Goal: Find contact information: Find contact information

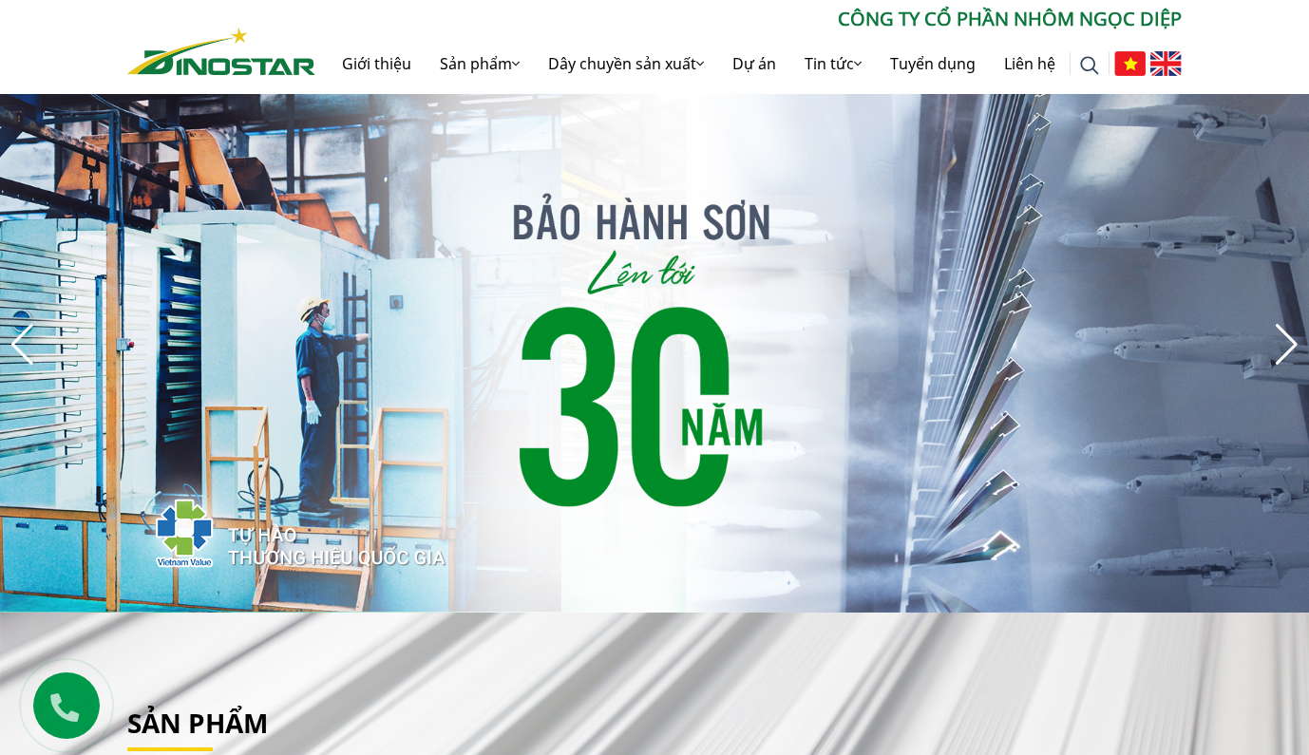
click at [1240, 43] on div "Tìm kiếm cho: ******** CÔNG TY CỔ PHẦN NHÔM NGỌC DIỆP Giới thiệu Sản phẩm Sản p…" at bounding box center [654, 47] width 1309 height 94
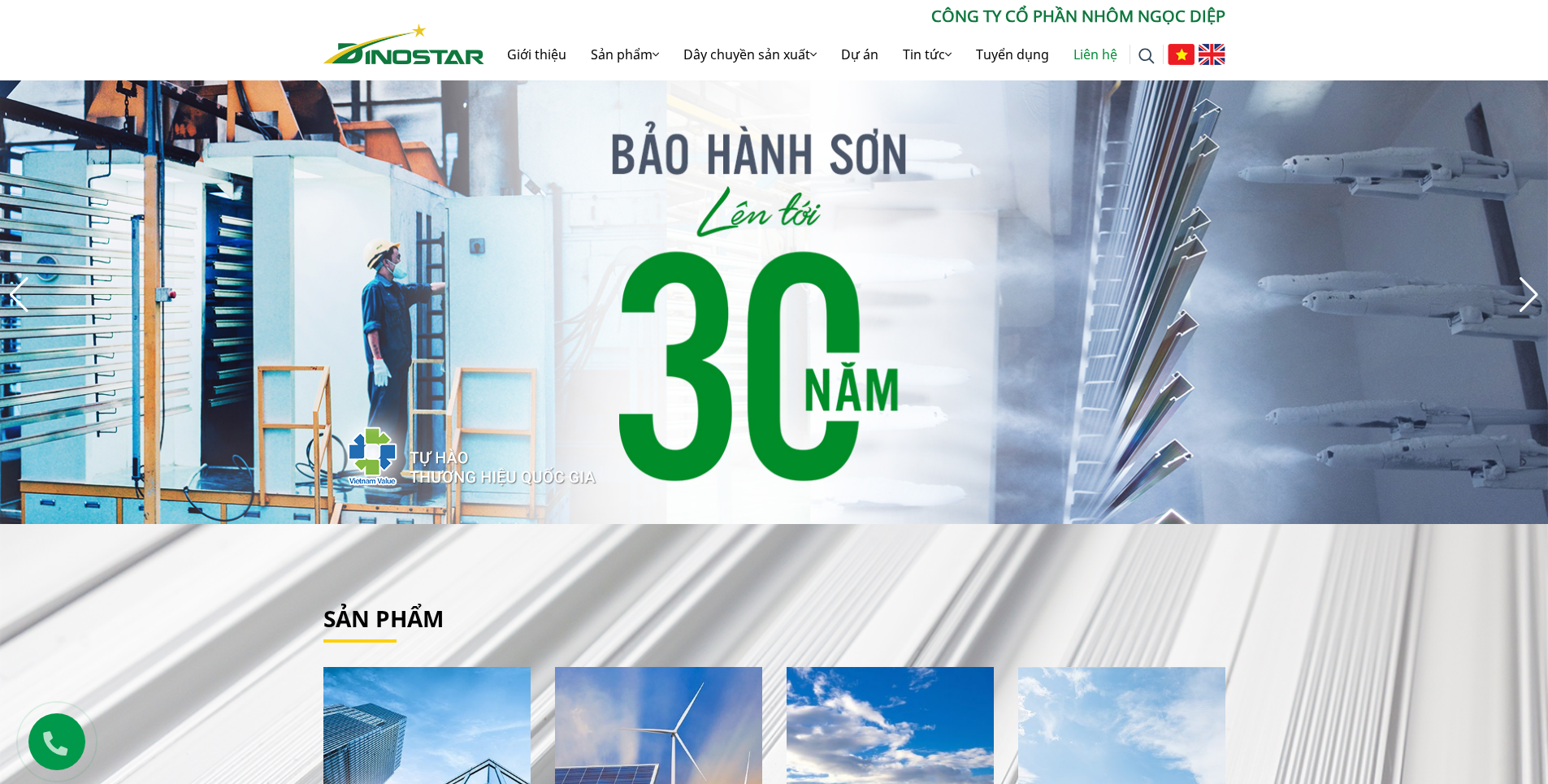
click at [1078, 56] on link "Liên hệ" at bounding box center [1096, 54] width 68 height 52
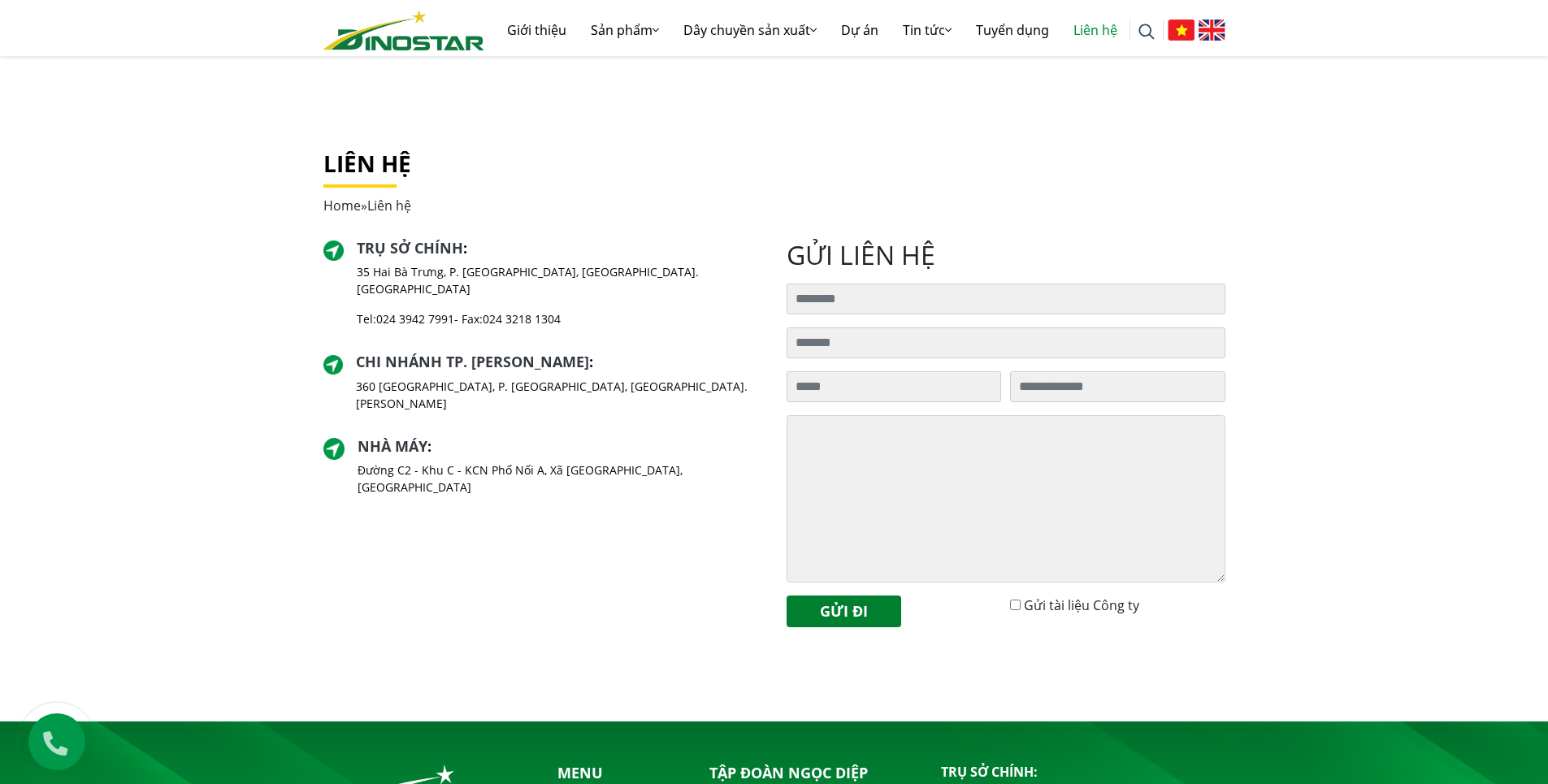
scroll to position [559, 0]
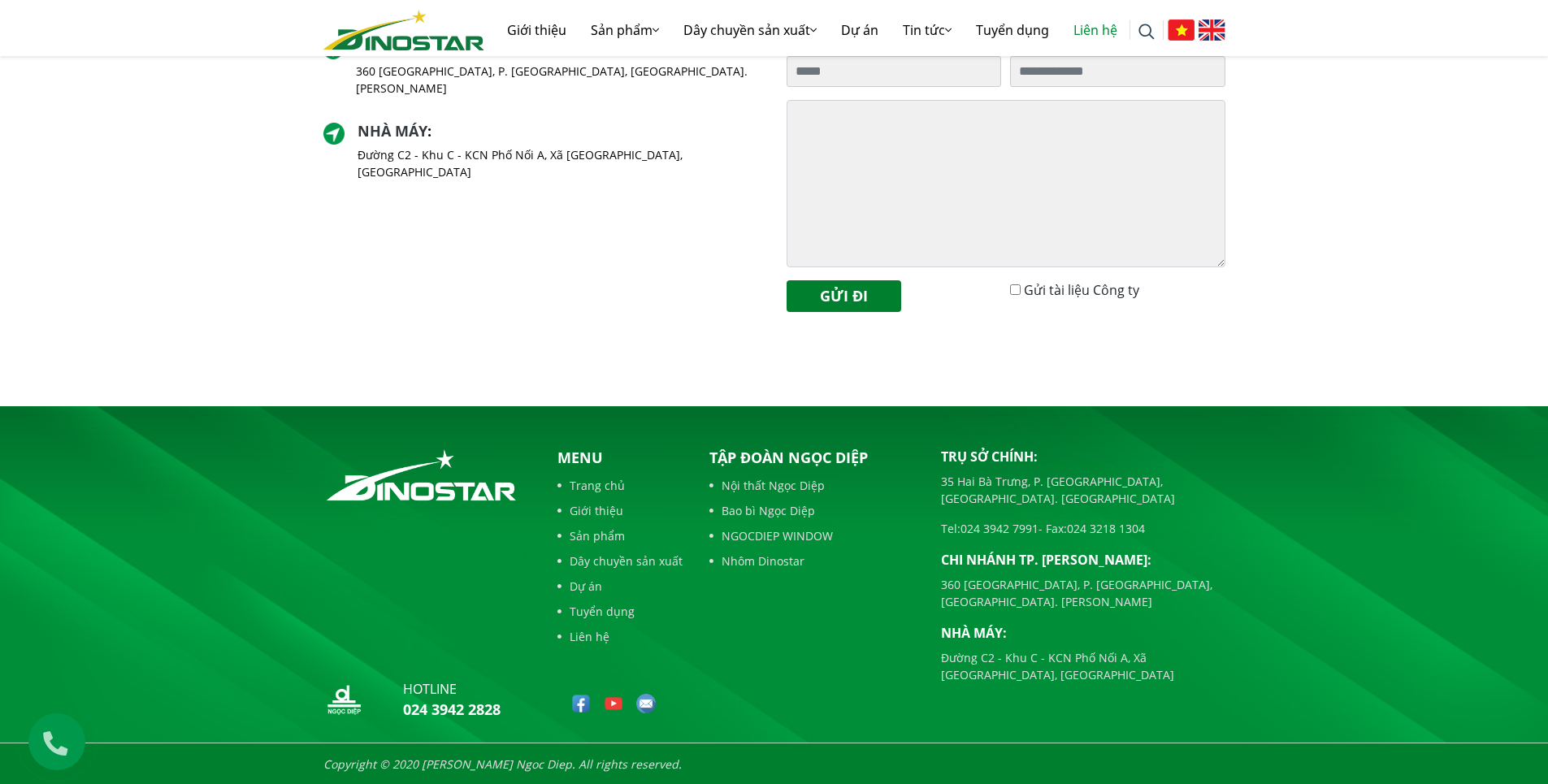
click at [777, 562] on link "Nhôm Dinostar" at bounding box center [813, 561] width 207 height 17
